Goal: Use online tool/utility: Utilize a website feature to perform a specific function

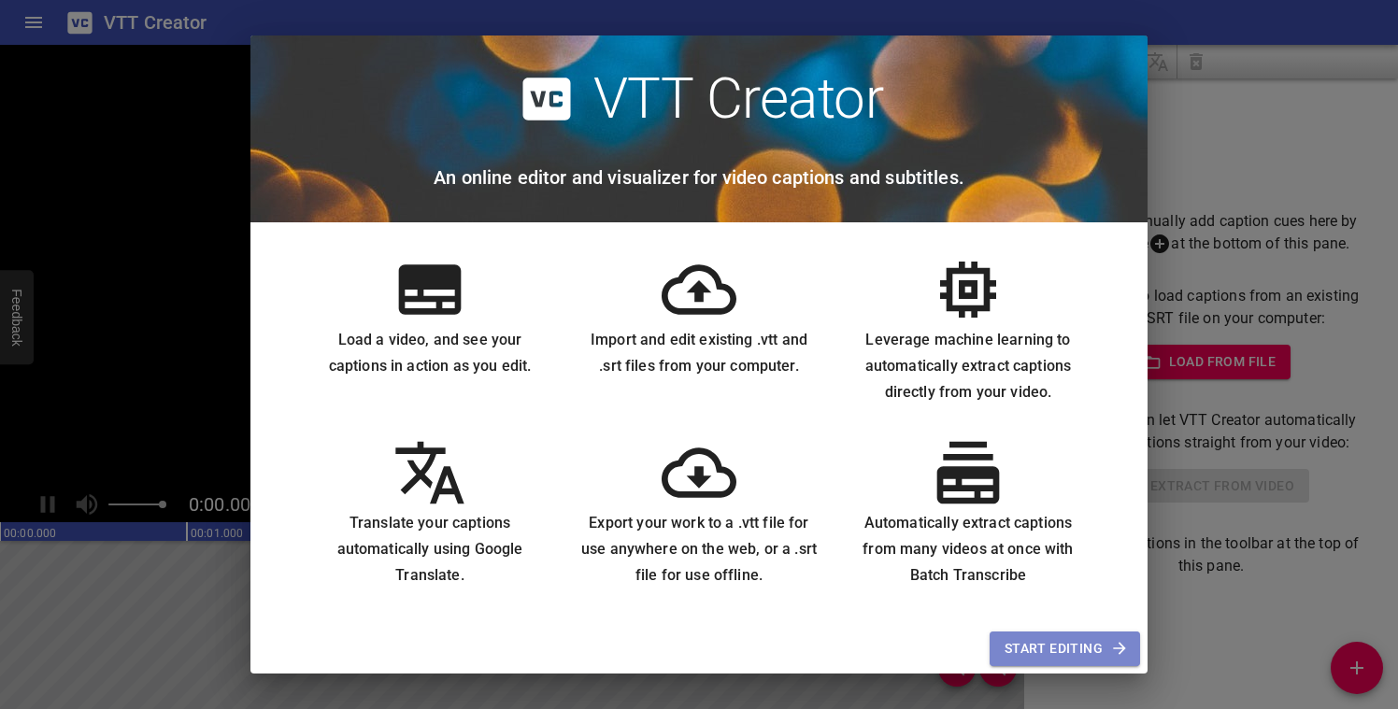
click at [1026, 651] on span "Start Editing" at bounding box center [1064, 648] width 121 height 23
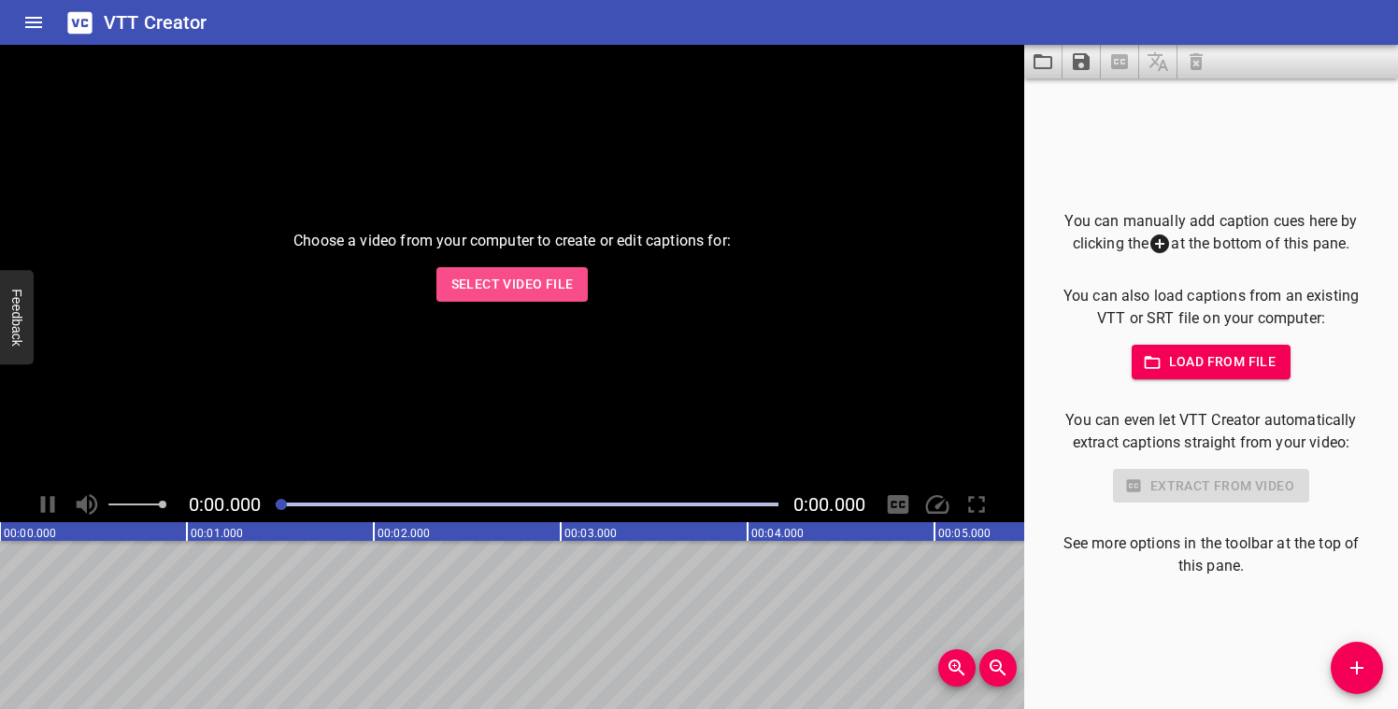
click at [477, 288] on span "Select Video File" at bounding box center [512, 284] width 122 height 23
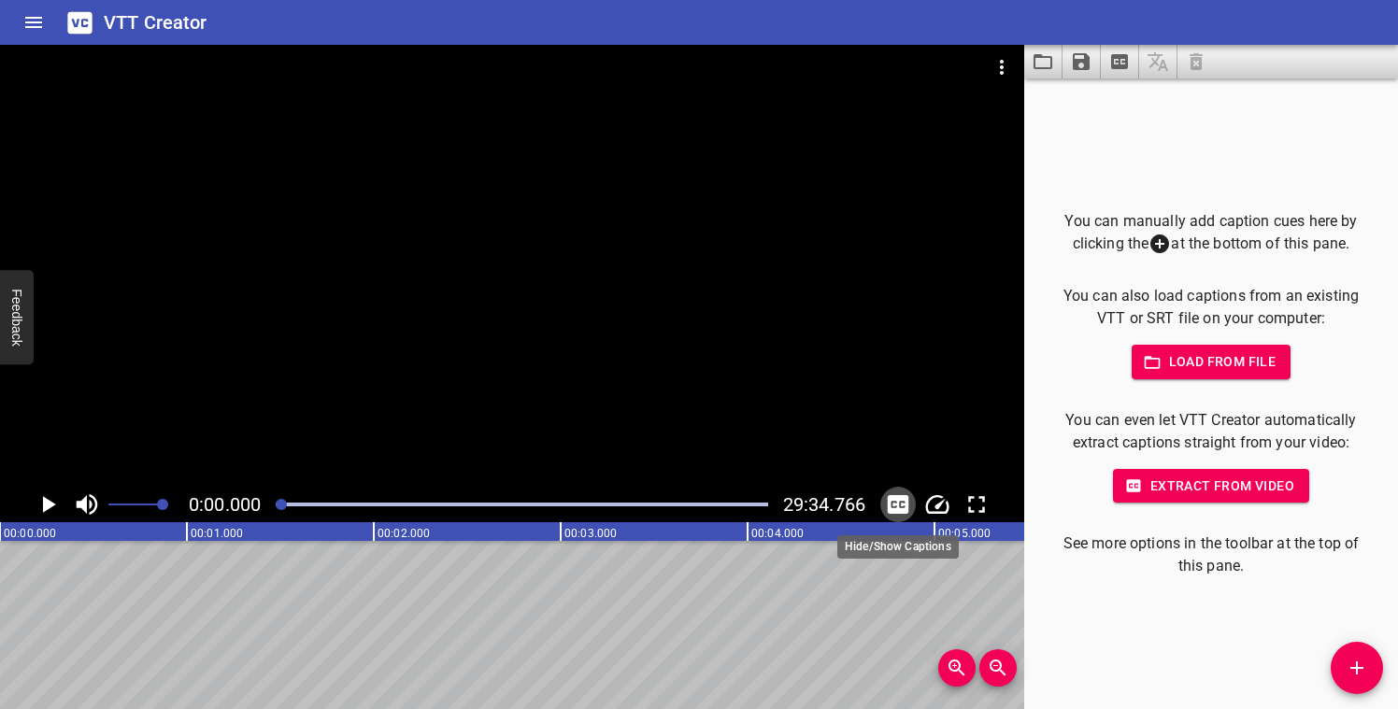
click at [900, 504] on icon "Toggle captions" at bounding box center [898, 505] width 28 height 28
click at [50, 504] on icon "Play/Pause" at bounding box center [49, 504] width 13 height 17
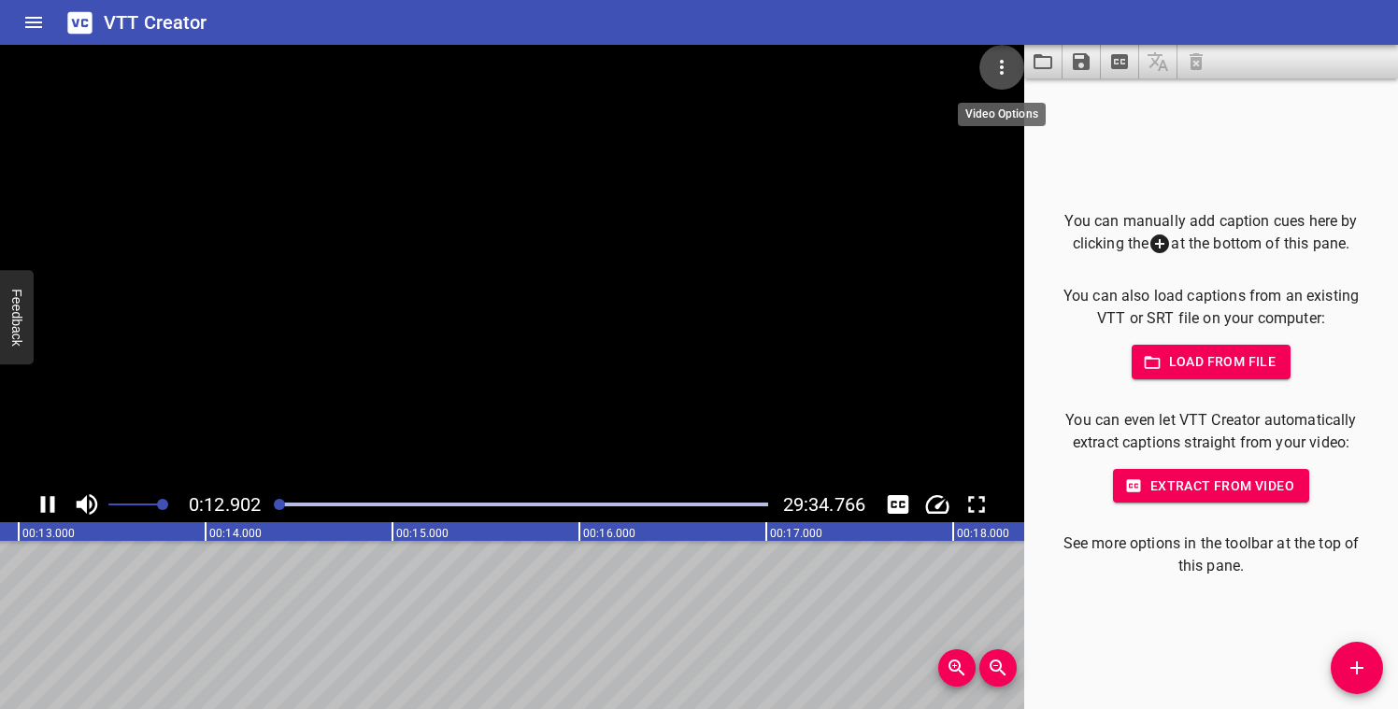
click at [1004, 67] on icon "Video Options" at bounding box center [1001, 67] width 22 height 22
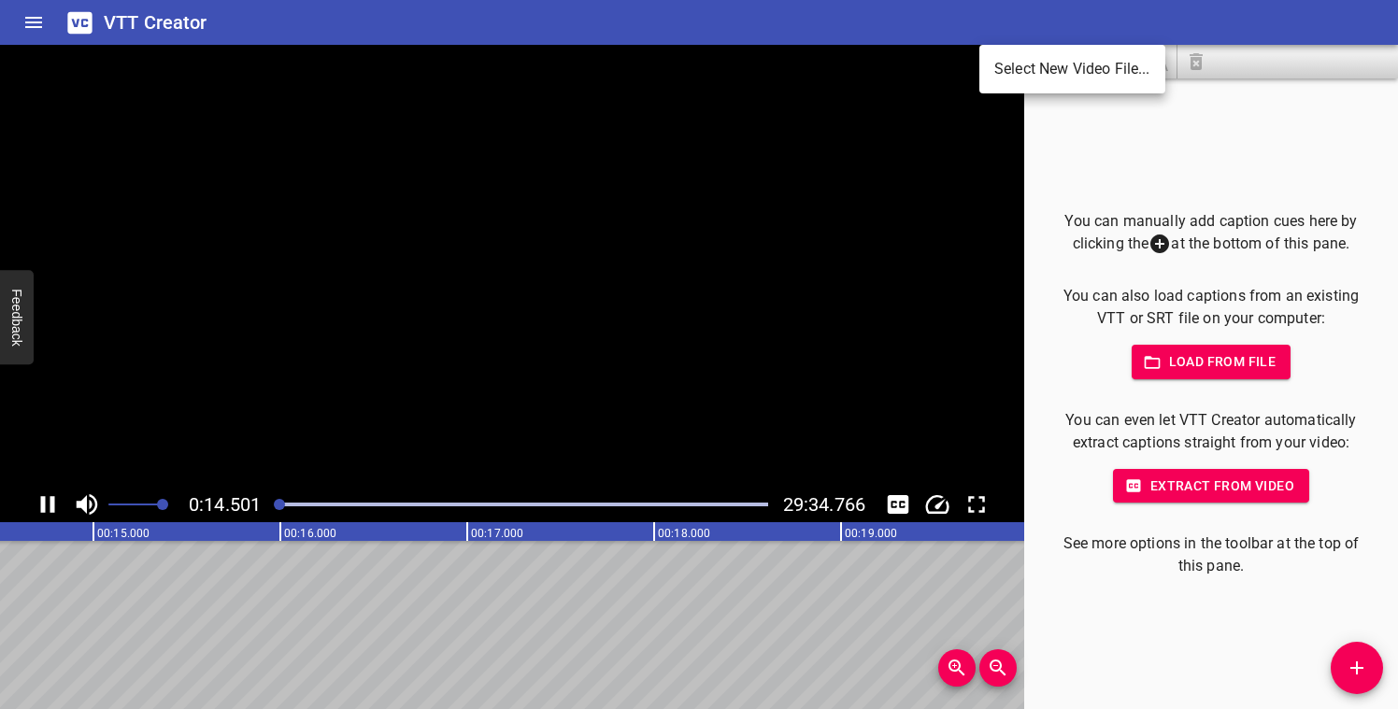
click at [965, 206] on div at bounding box center [699, 354] width 1398 height 709
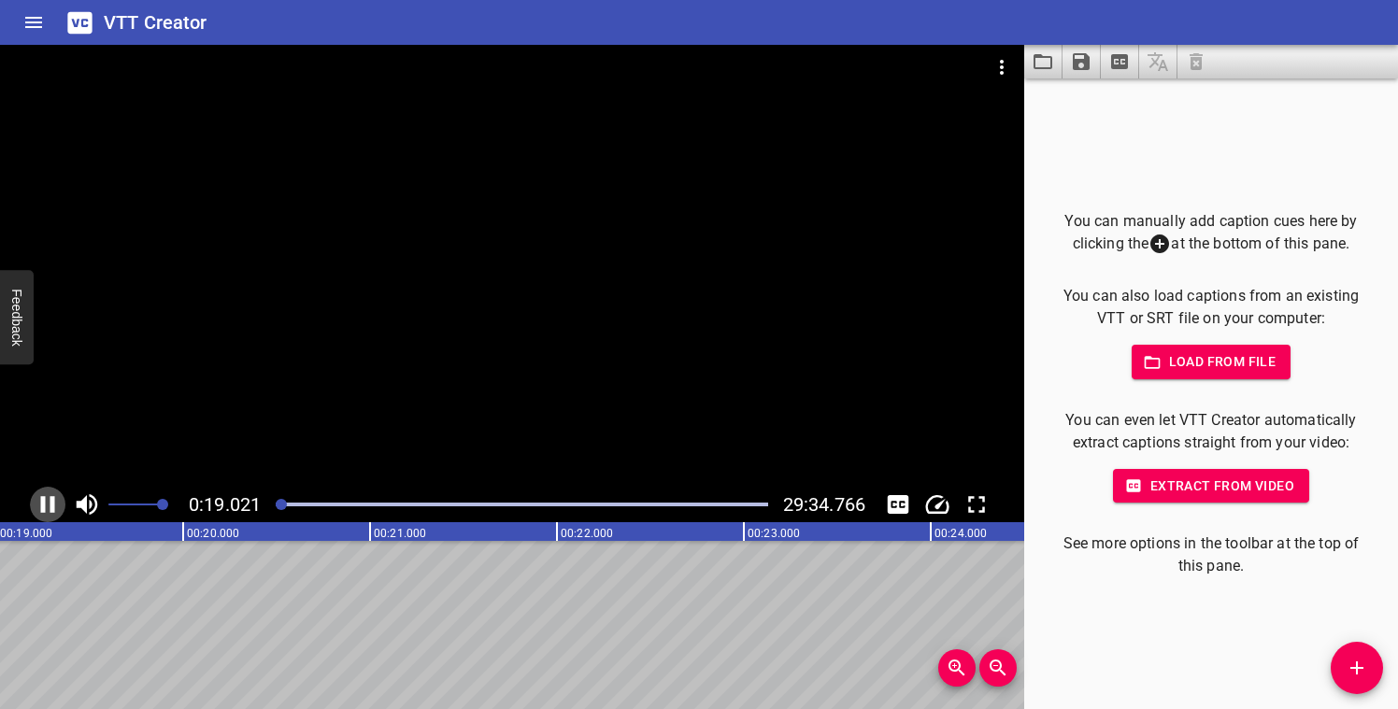
click at [50, 506] on icon "Play/Pause" at bounding box center [48, 504] width 14 height 17
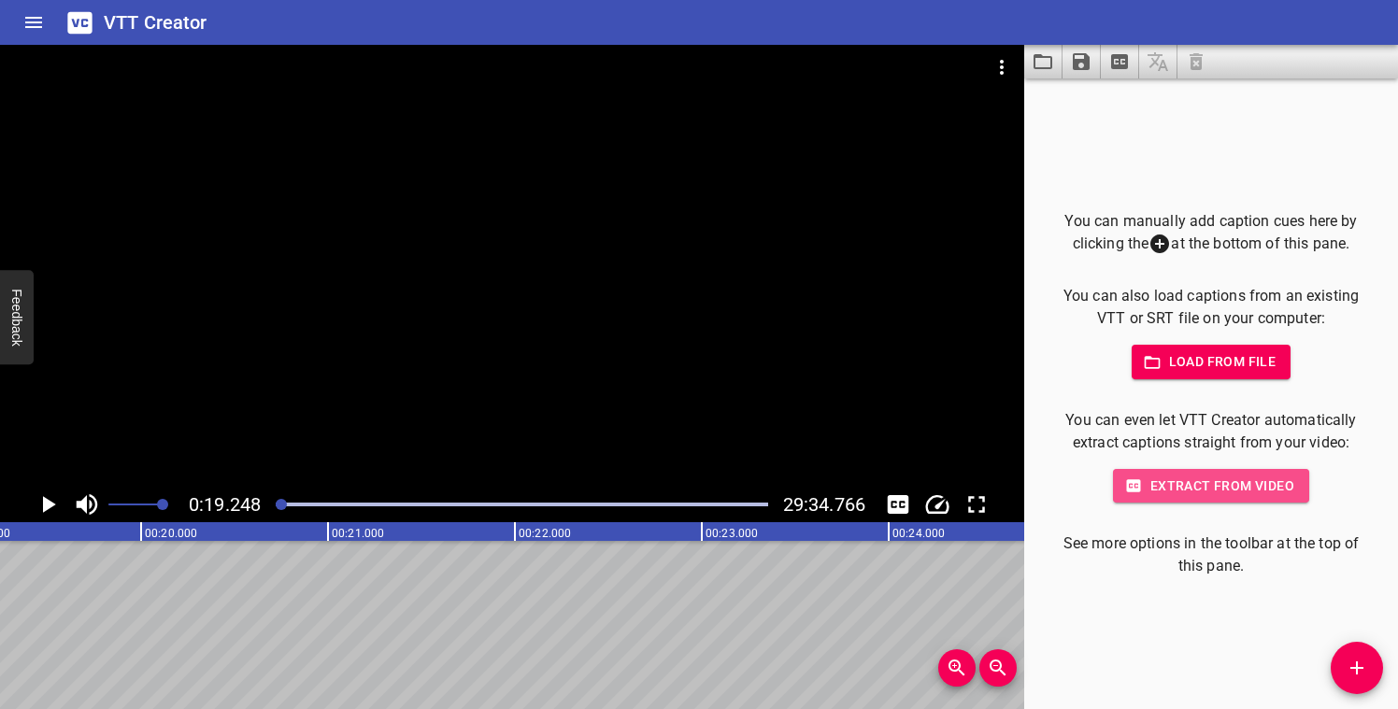
click at [1164, 482] on span "Extract from video" at bounding box center [1211, 486] width 166 height 23
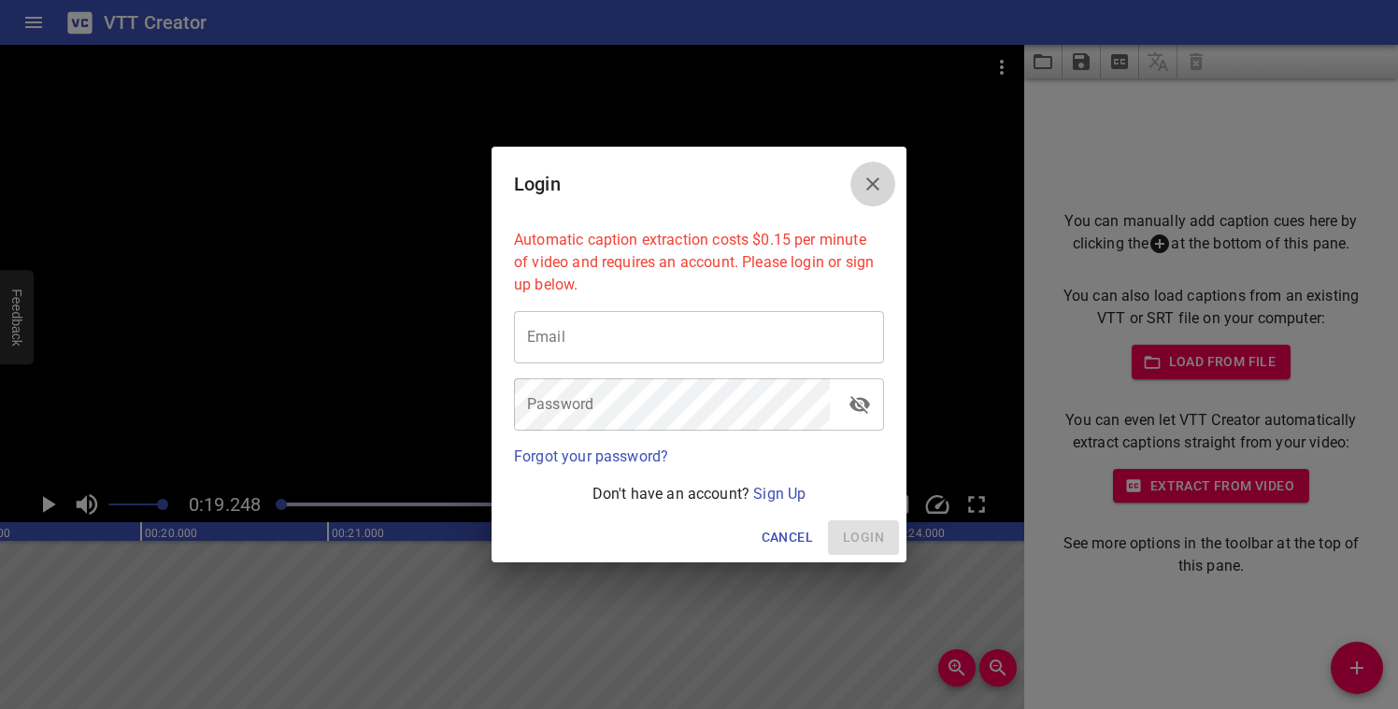
click at [876, 186] on icon "Close" at bounding box center [873, 184] width 22 height 22
